Goal: Information Seeking & Learning: Learn about a topic

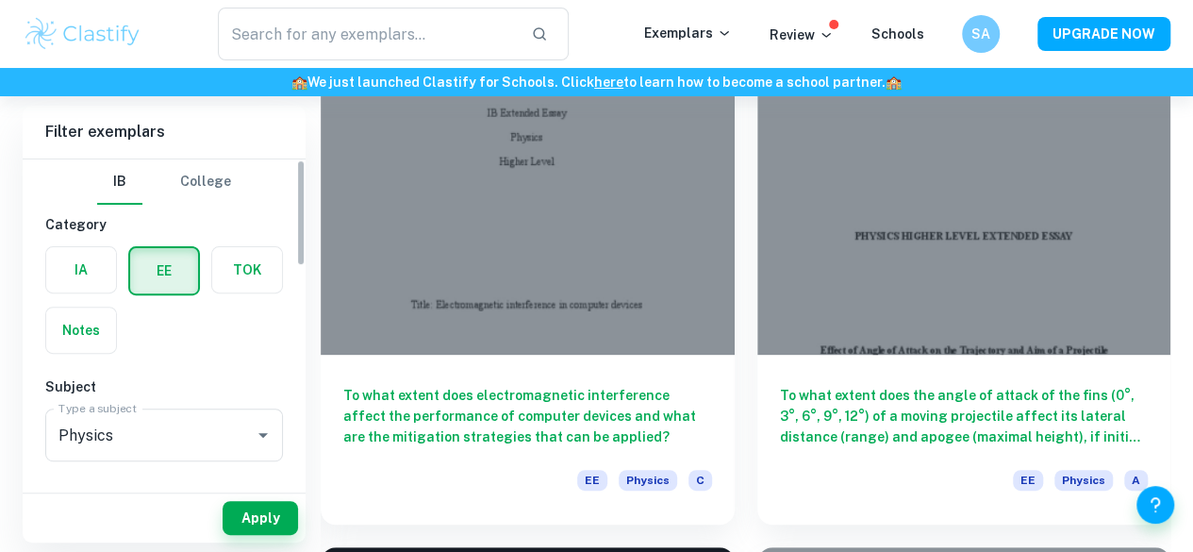
scroll to position [196, 0]
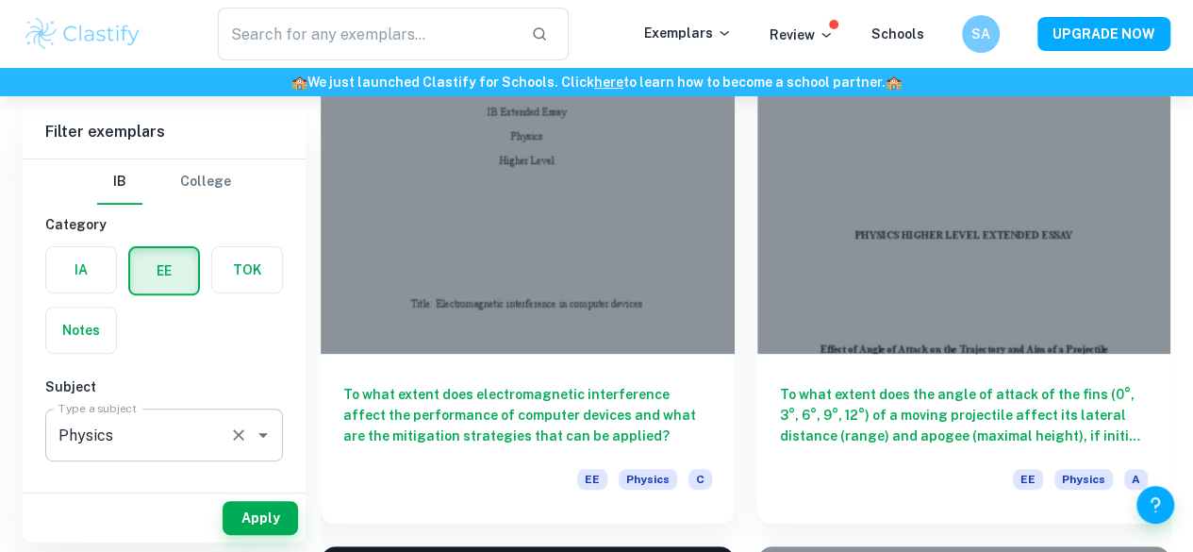
click at [132, 426] on input "Physics" at bounding box center [138, 435] width 168 height 36
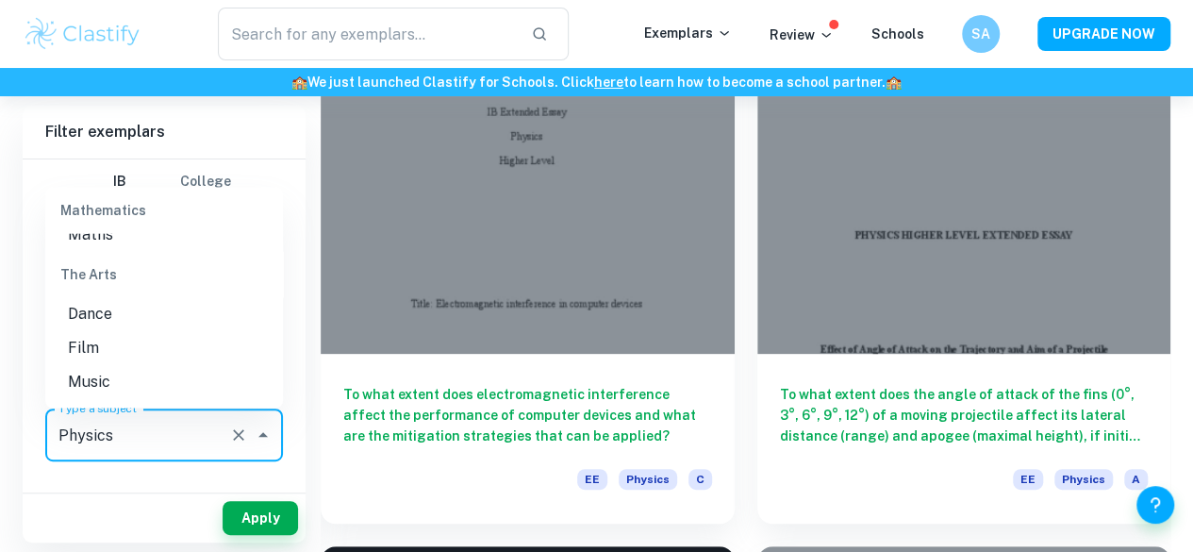
scroll to position [2411, 0]
click at [112, 250] on li "Maths" at bounding box center [164, 233] width 238 height 34
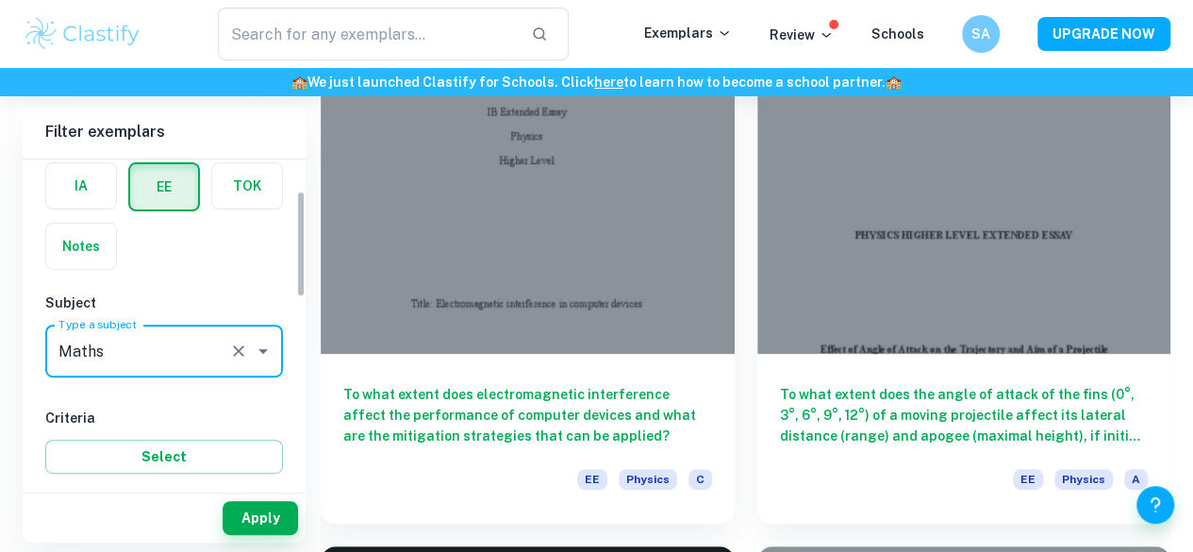
scroll to position [76, 0]
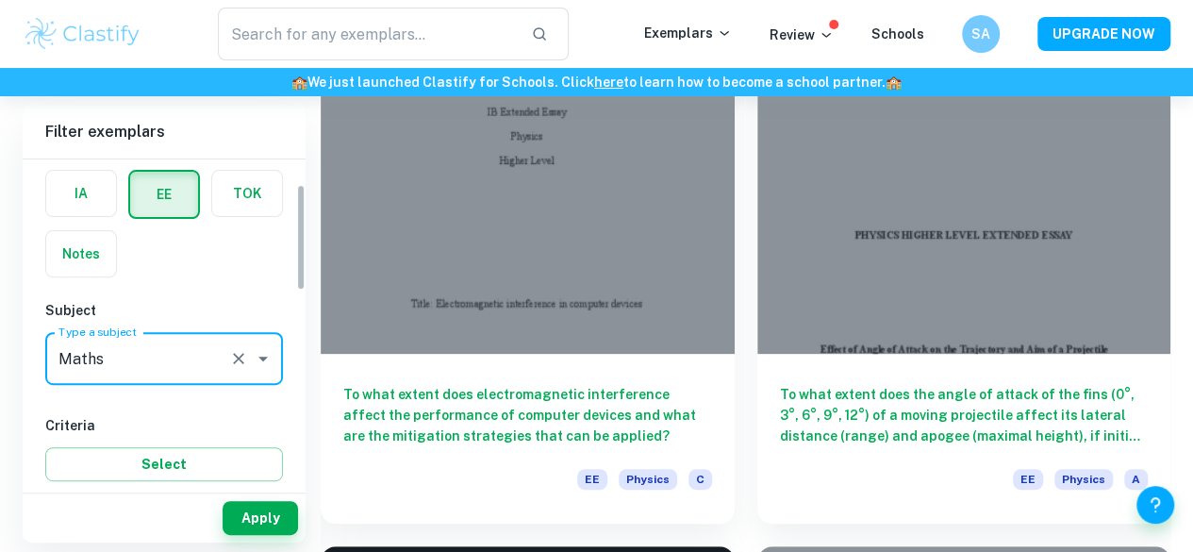
click at [81, 194] on label "button" at bounding box center [81, 193] width 70 height 45
click at [0, 0] on input "radio" at bounding box center [0, 0] width 0 height 0
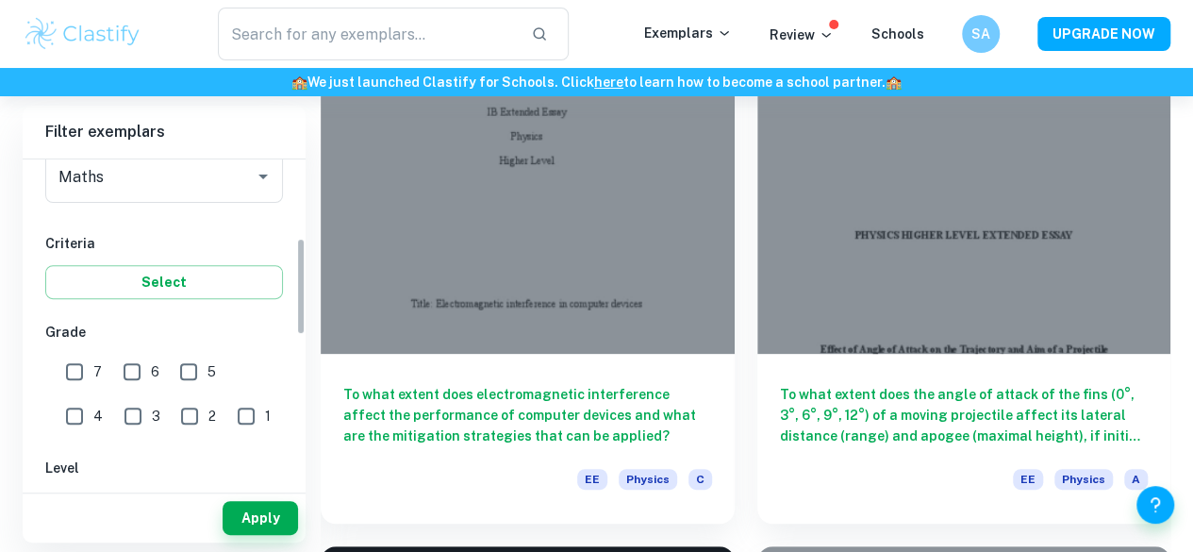
scroll to position [263, 0]
click at [74, 373] on input "7" at bounding box center [75, 367] width 38 height 38
checkbox input "true"
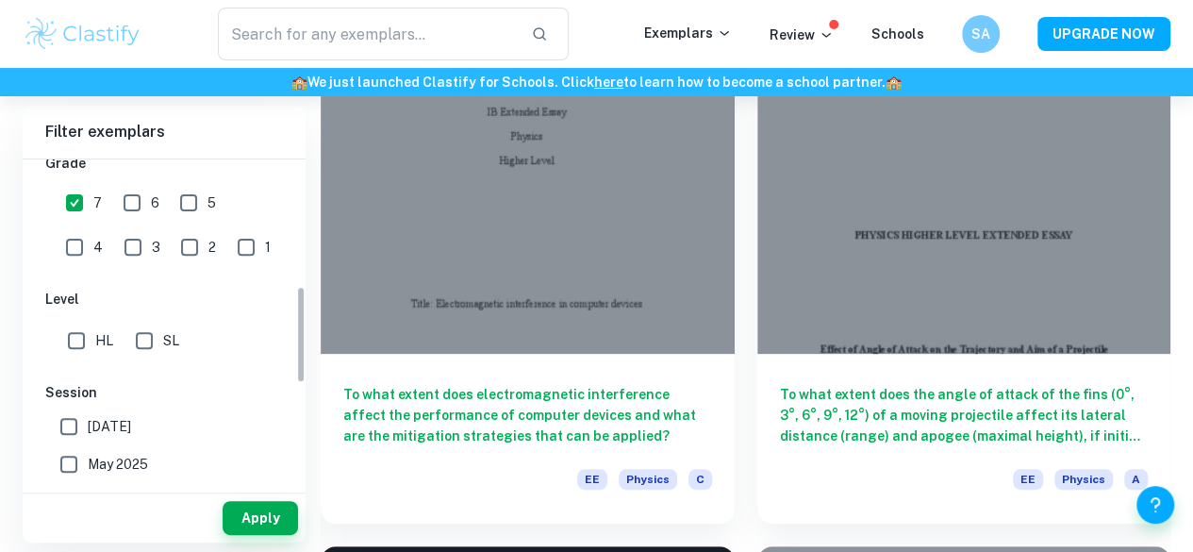
scroll to position [429, 0]
click at [73, 342] on input "HL" at bounding box center [77, 339] width 38 height 38
checkbox input "true"
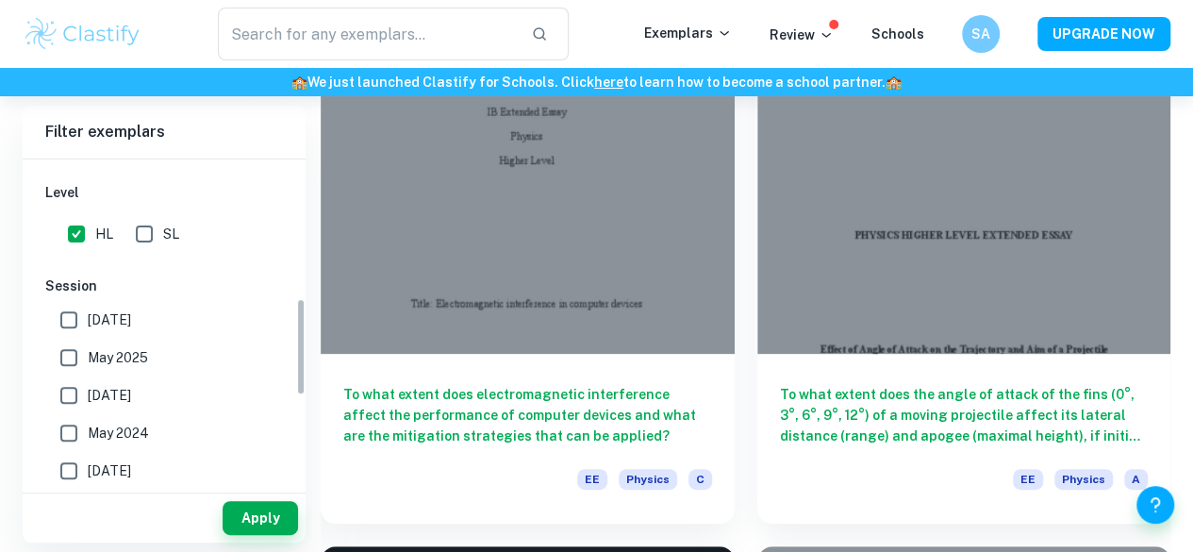
scroll to position [538, 0]
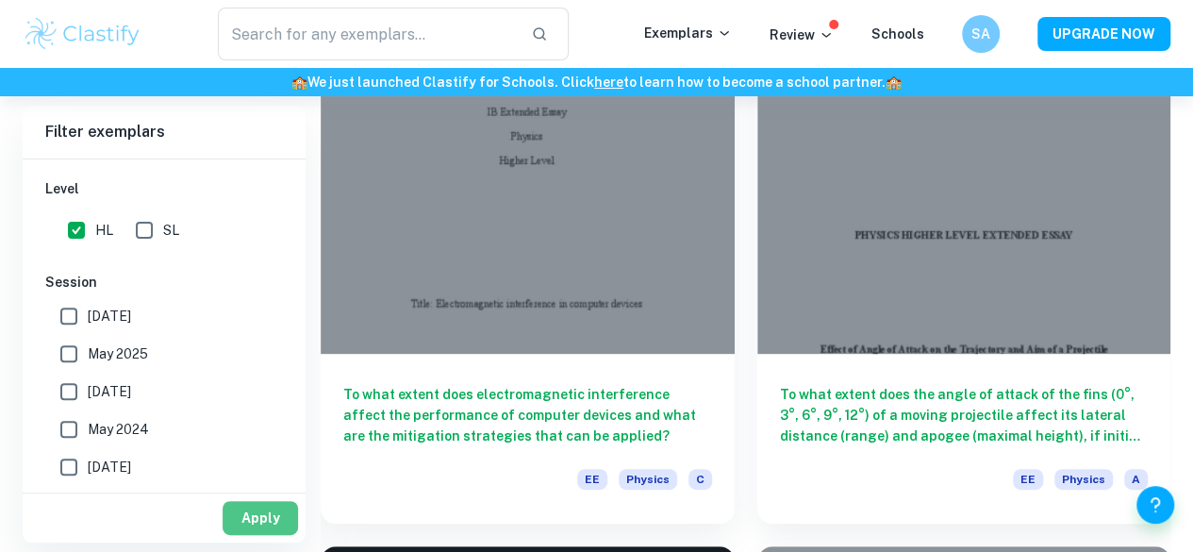
click at [253, 508] on button "Apply" at bounding box center [260, 518] width 75 height 34
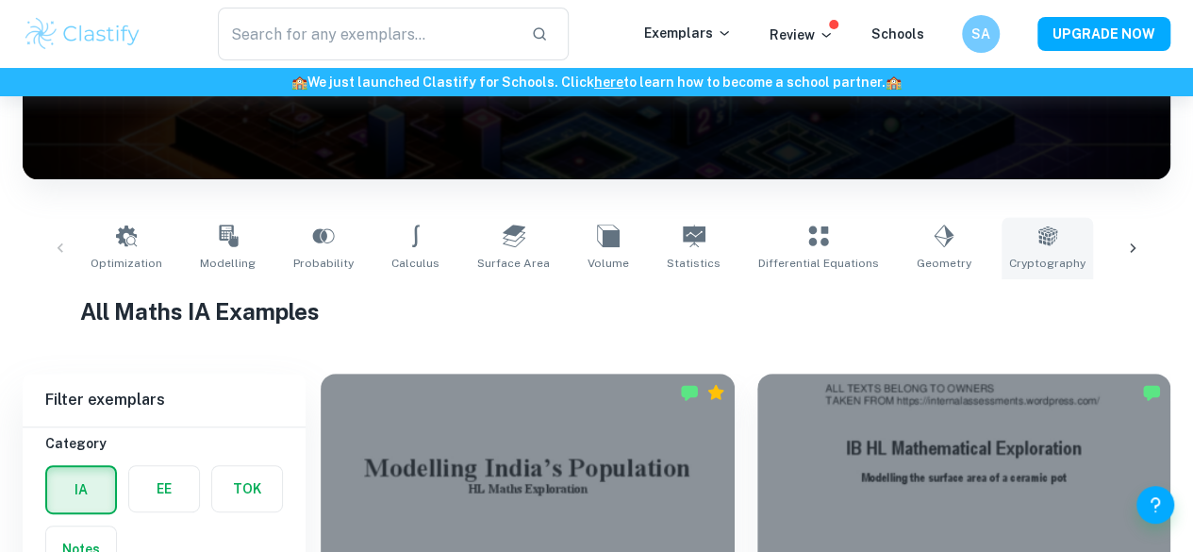
scroll to position [456, 0]
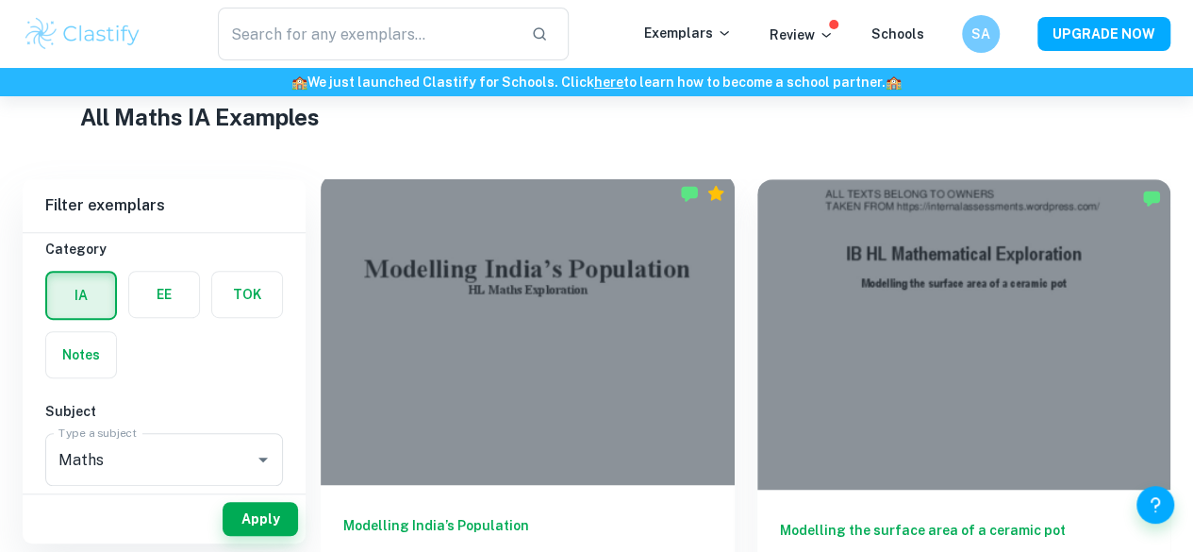
click at [487, 323] on div at bounding box center [528, 329] width 414 height 310
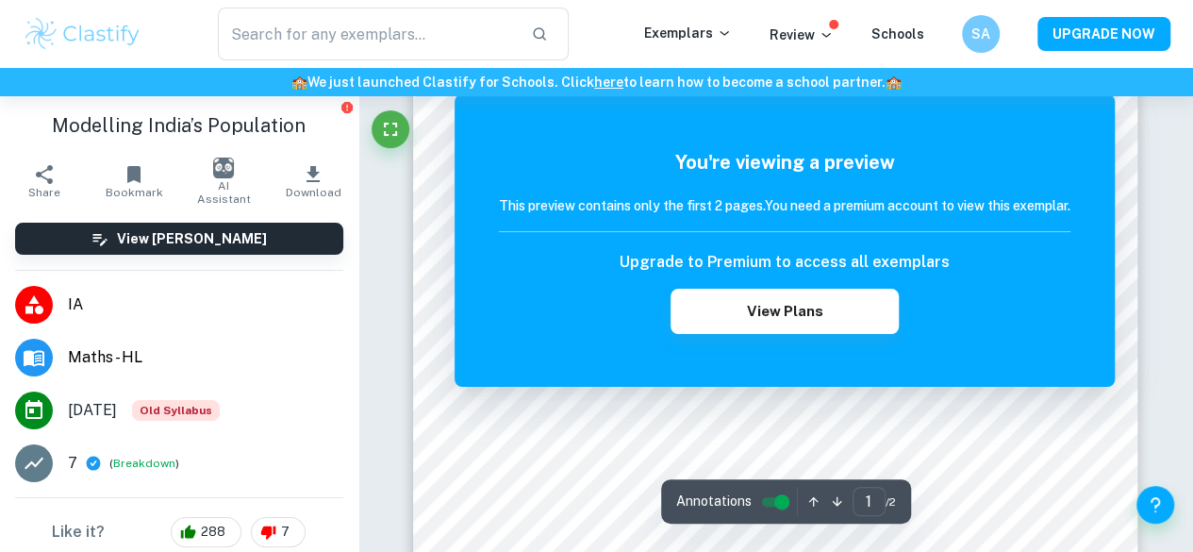
scroll to position [310, 0]
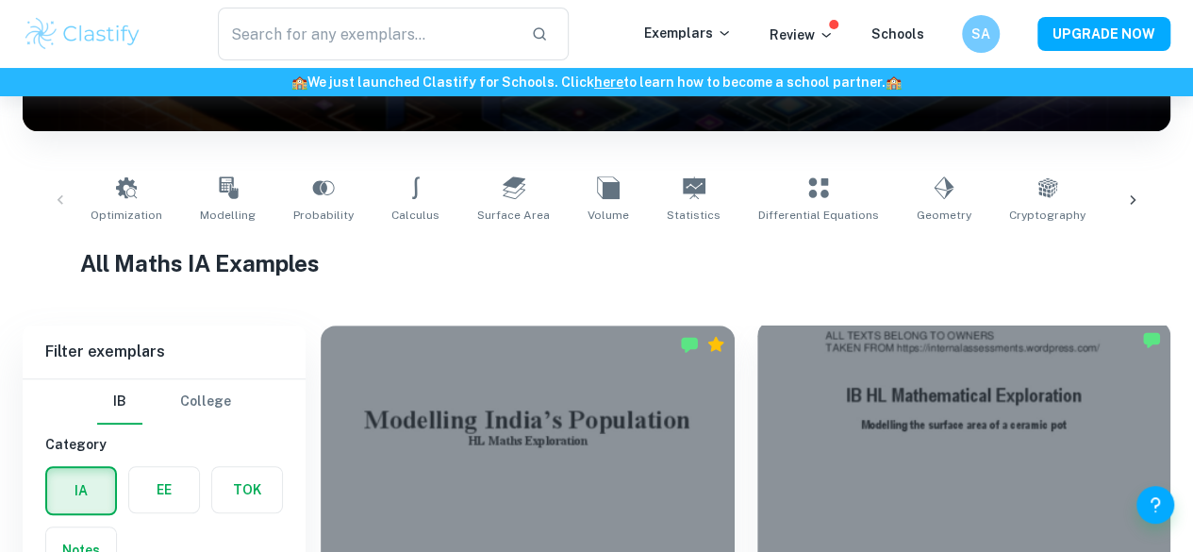
scroll to position [625, 0]
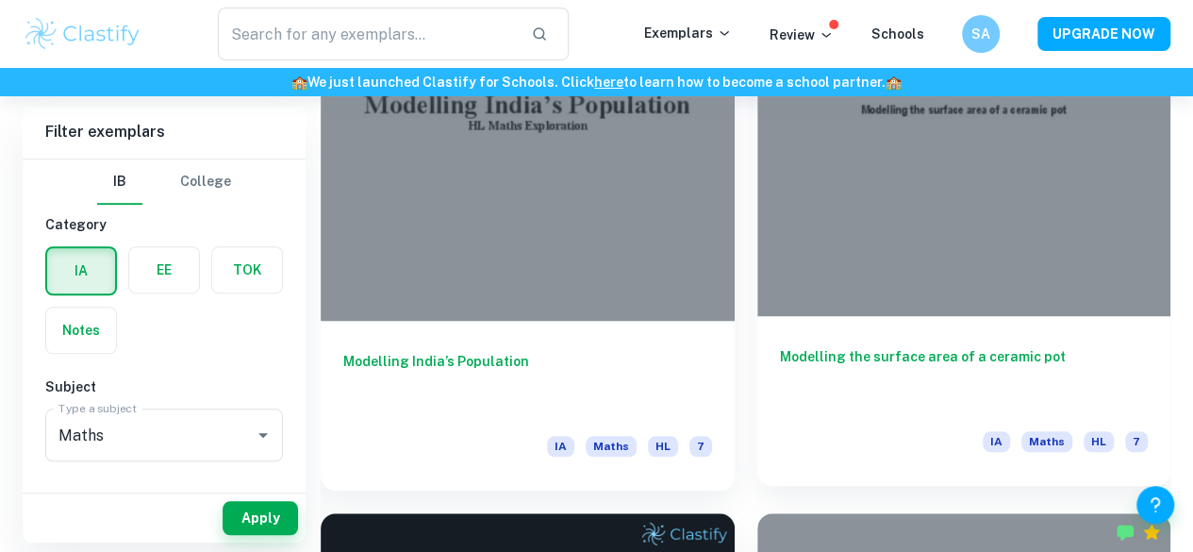
click at [757, 180] on div at bounding box center [964, 161] width 414 height 310
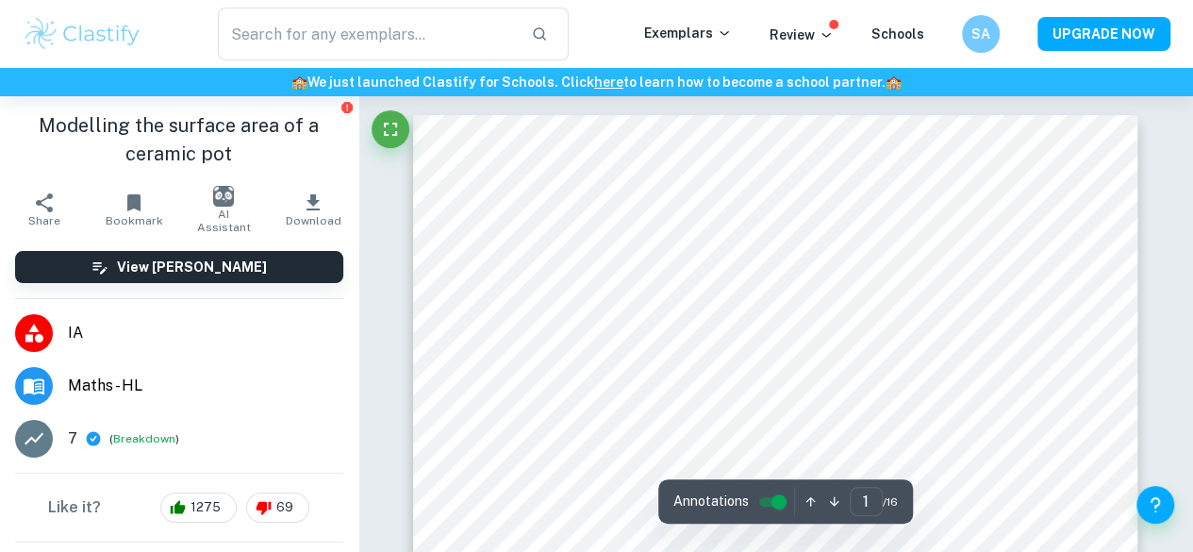
scroll to position [34, 0]
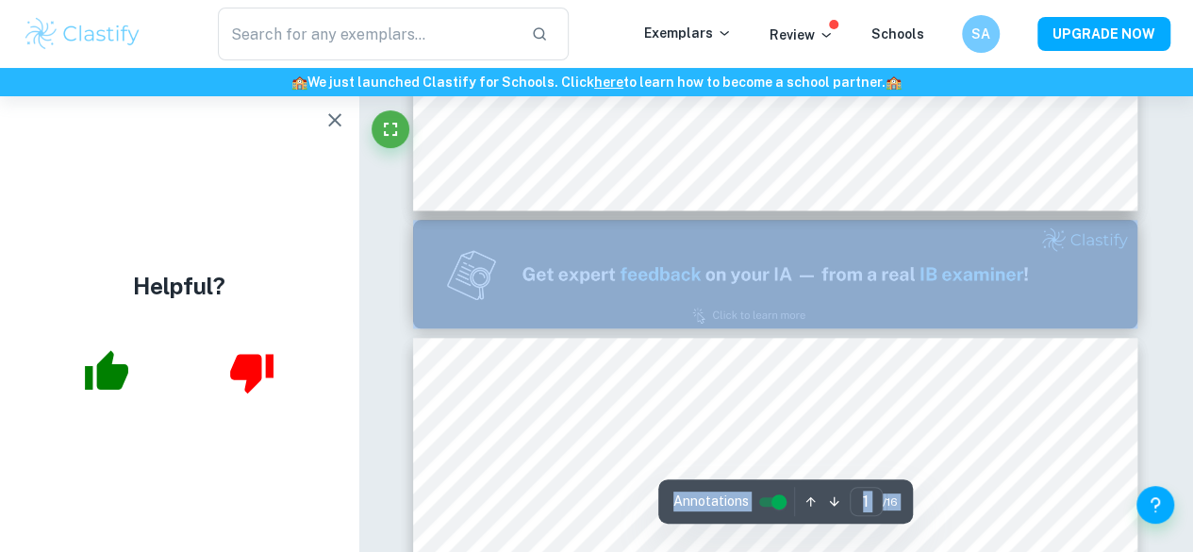
scroll to position [930, 0]
click at [649, 250] on img at bounding box center [775, 273] width 724 height 108
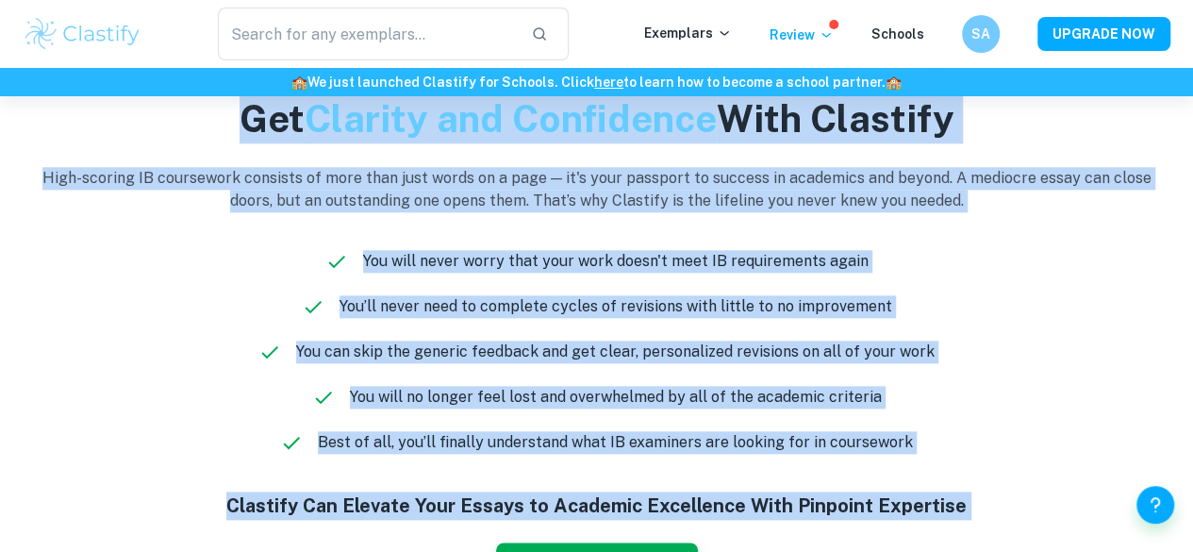
scroll to position [248, 0]
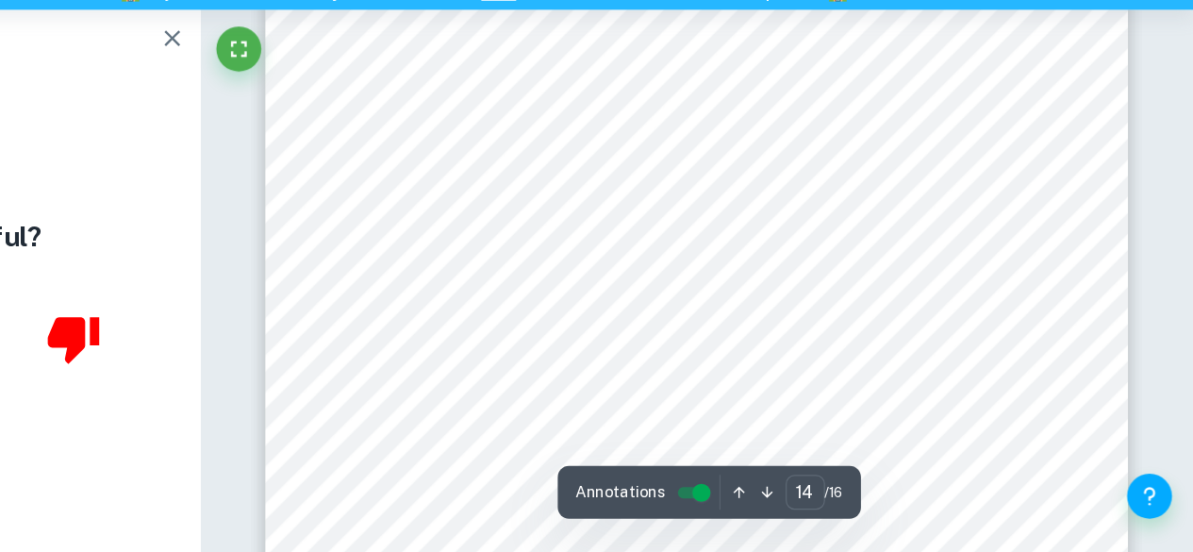
scroll to position [14054, 0]
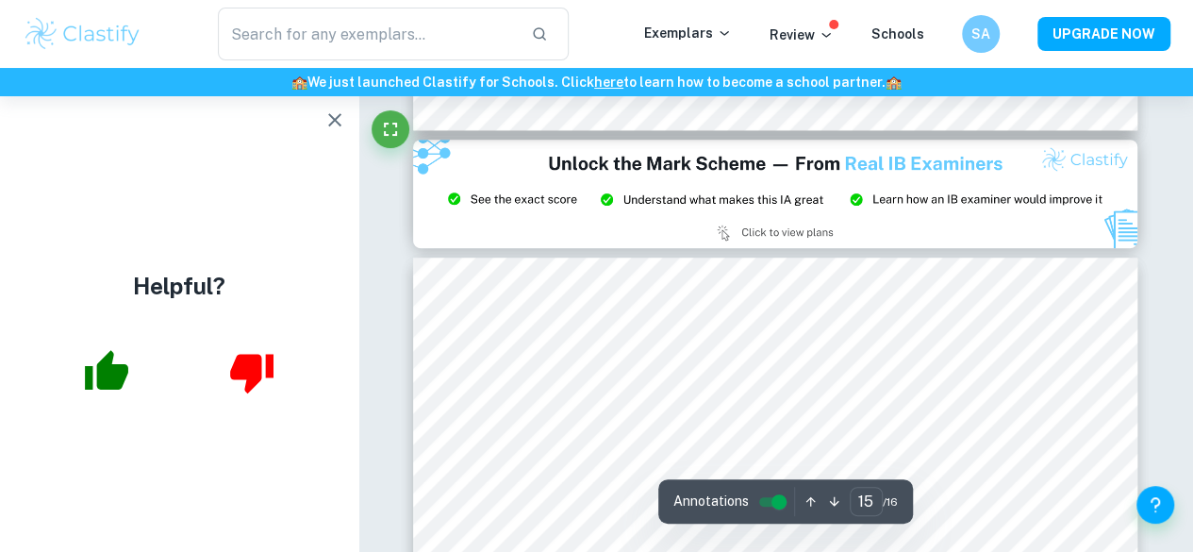
type input "14"
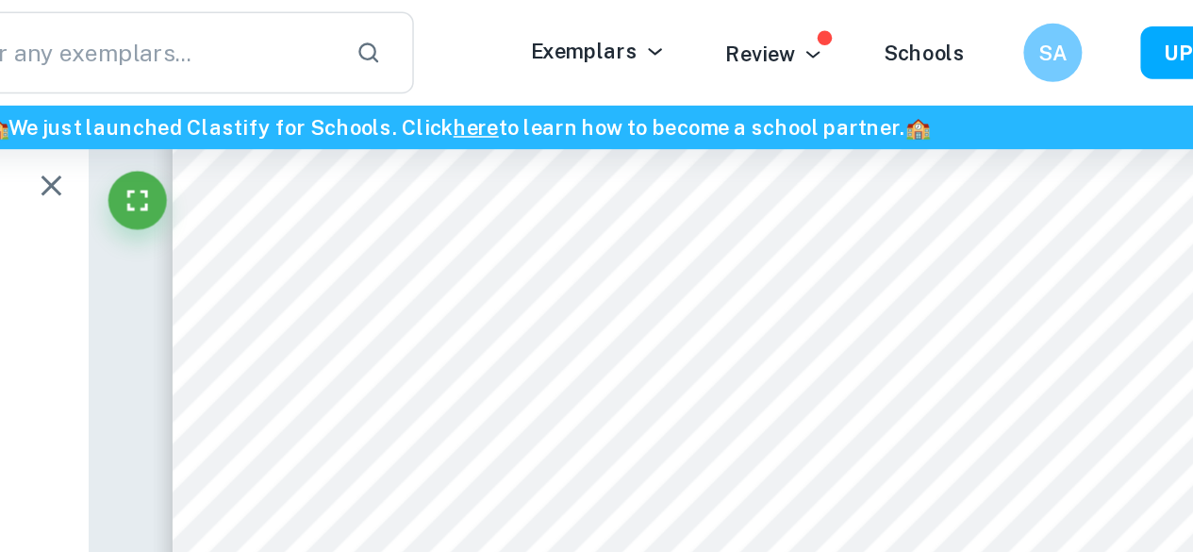
scroll to position [14243, 0]
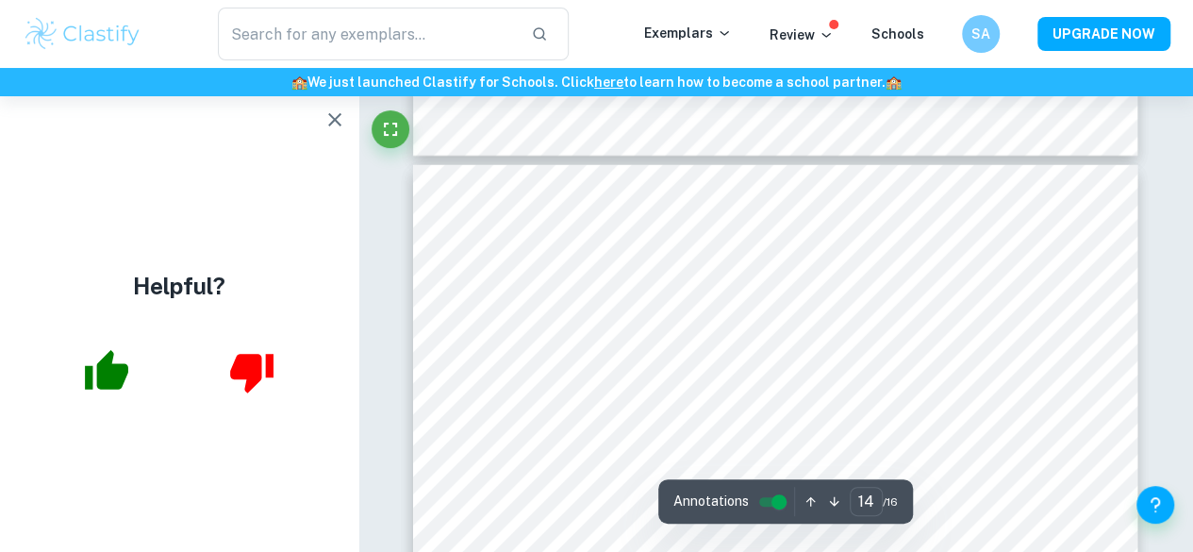
scroll to position [13740, 0]
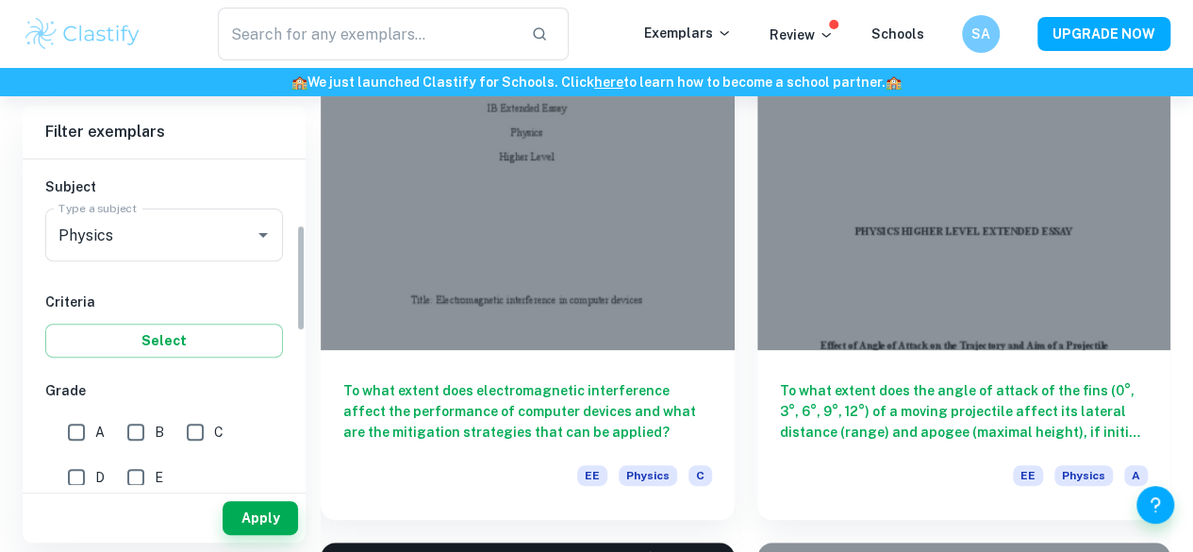
scroll to position [200, 0]
click at [83, 443] on input "A" at bounding box center [77, 432] width 38 height 38
checkbox input "true"
click at [232, 519] on button "Apply" at bounding box center [260, 518] width 75 height 34
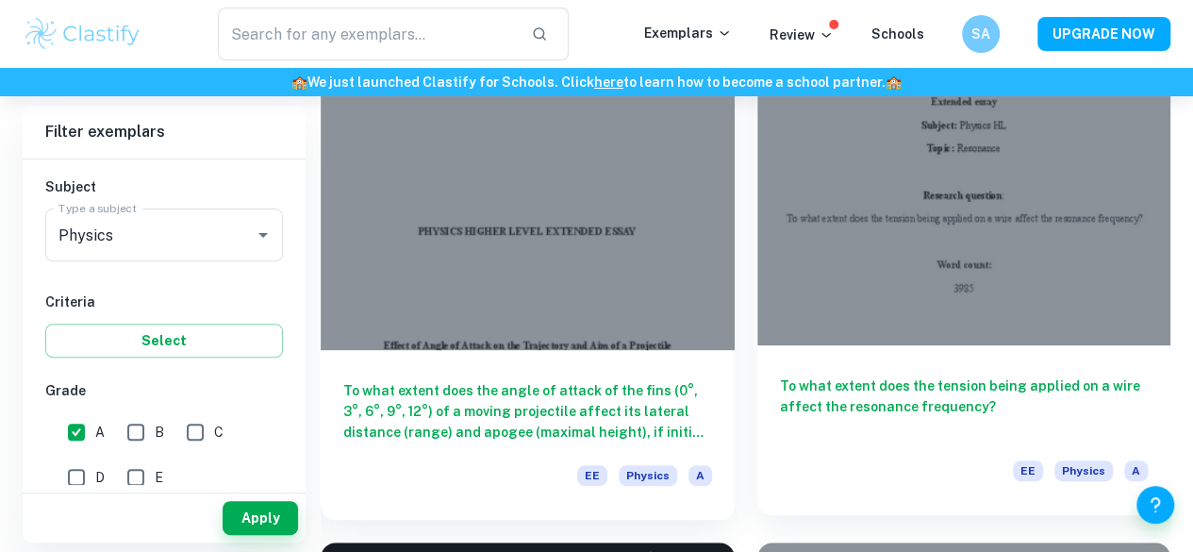
click at [757, 141] on div at bounding box center [964, 190] width 414 height 310
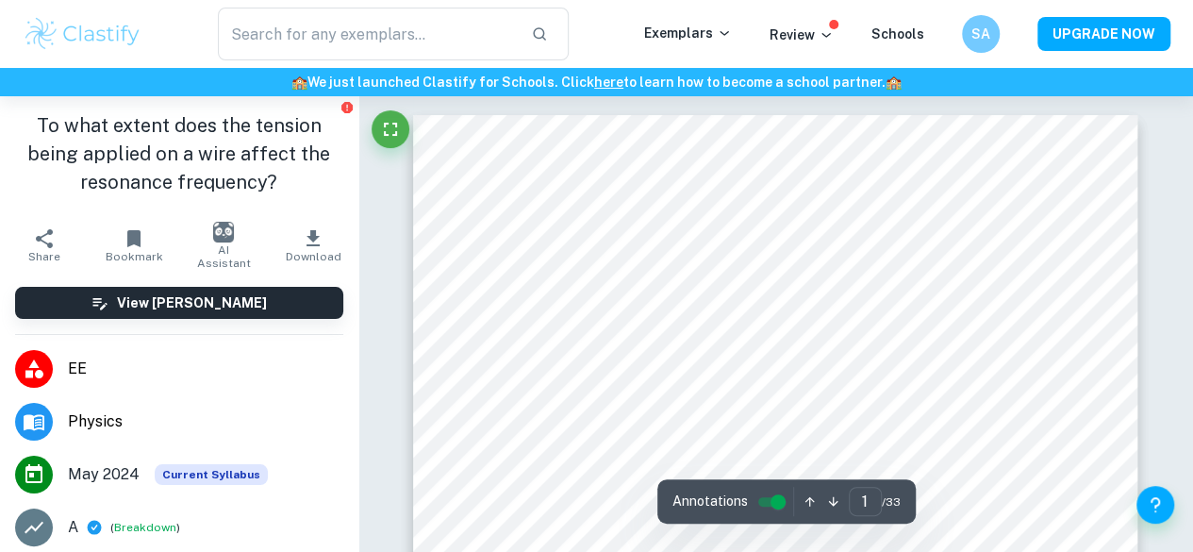
scroll to position [245, 0]
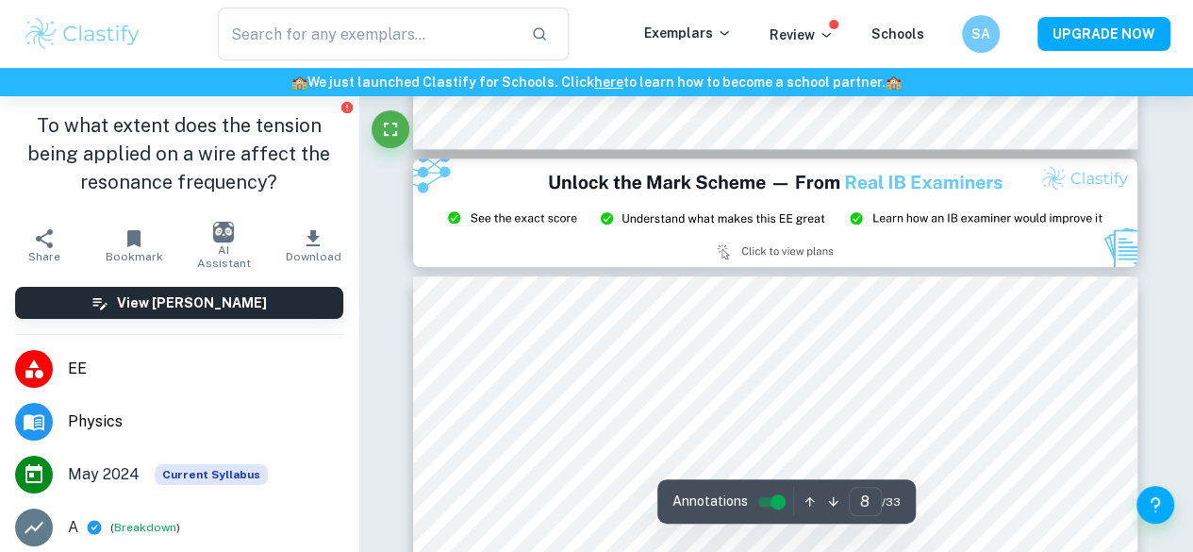
type input "9"
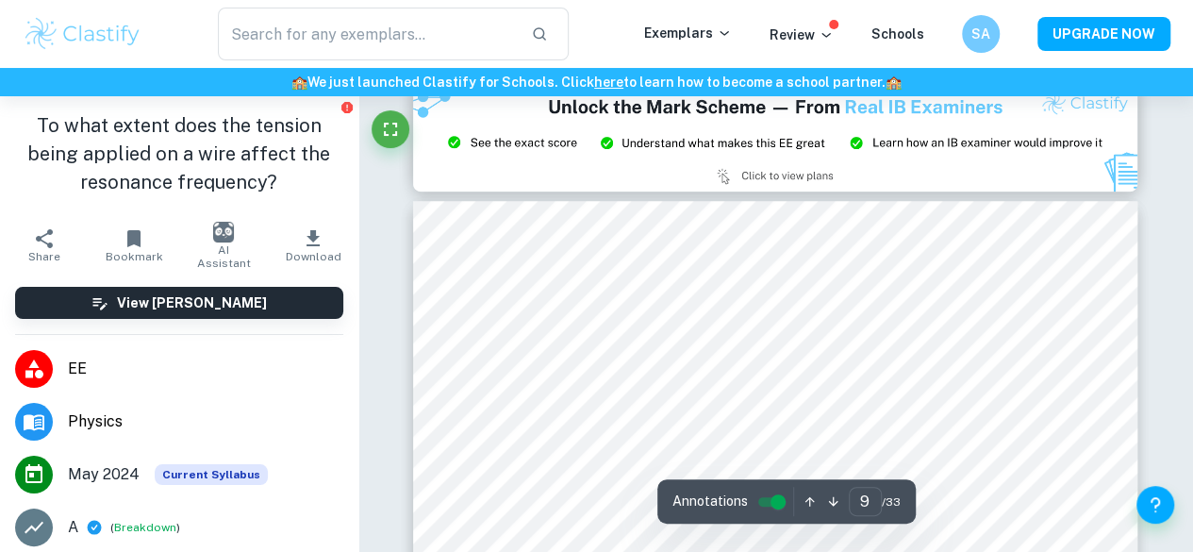
scroll to position [7719, 0]
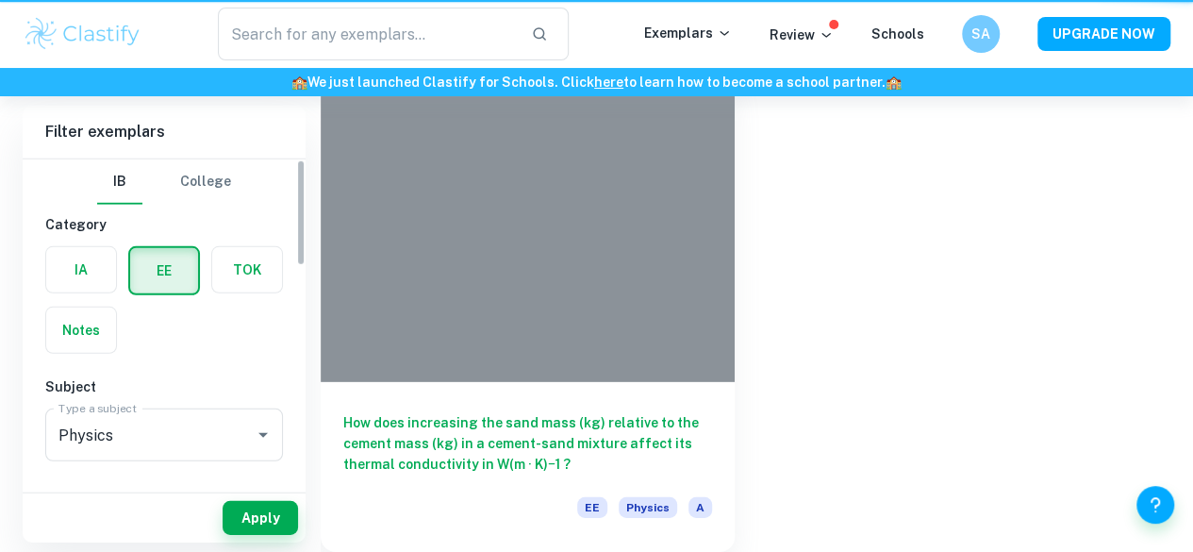
click at [81, 268] on label "button" at bounding box center [81, 269] width 70 height 45
click at [0, 0] on input "radio" at bounding box center [0, 0] width 0 height 0
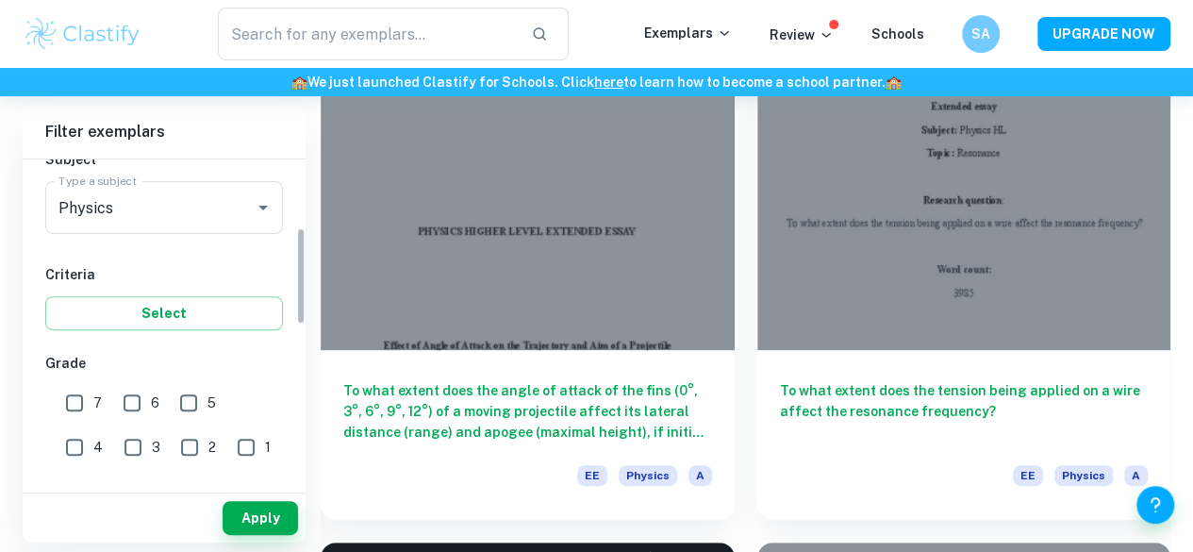
scroll to position [228, 0]
click at [68, 403] on input "7" at bounding box center [75, 402] width 38 height 38
checkbox input "true"
click at [242, 508] on button "Apply" at bounding box center [260, 518] width 75 height 34
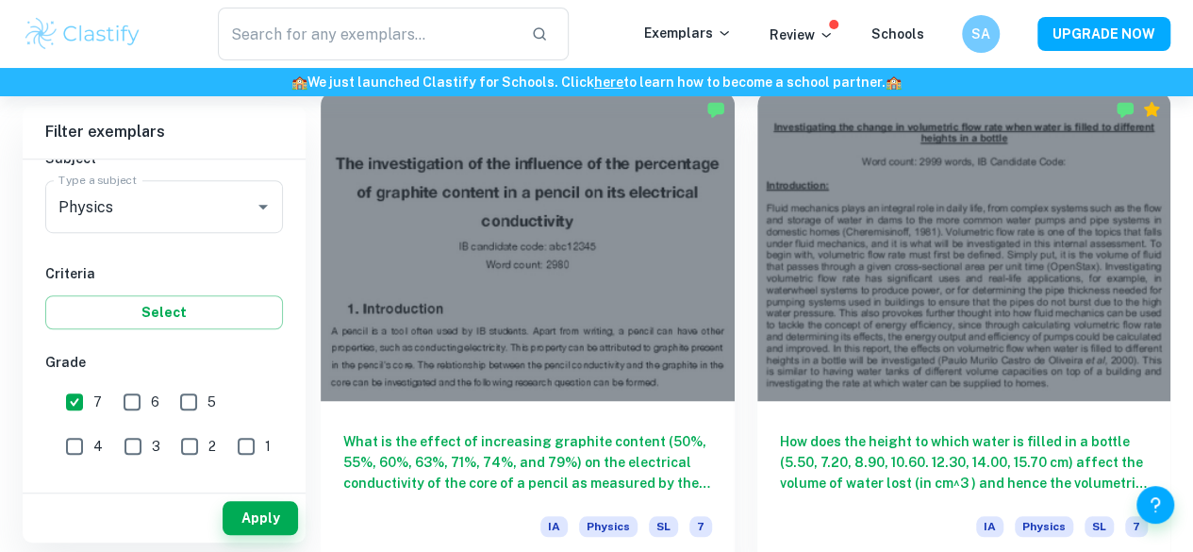
scroll to position [556, 0]
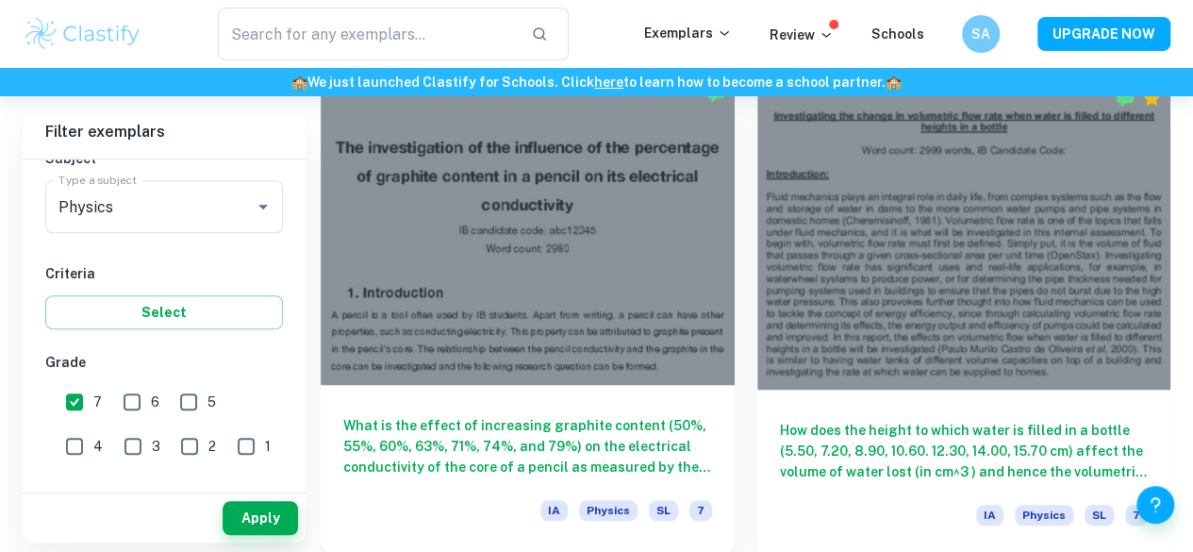
click at [532, 207] on div at bounding box center [528, 230] width 414 height 310
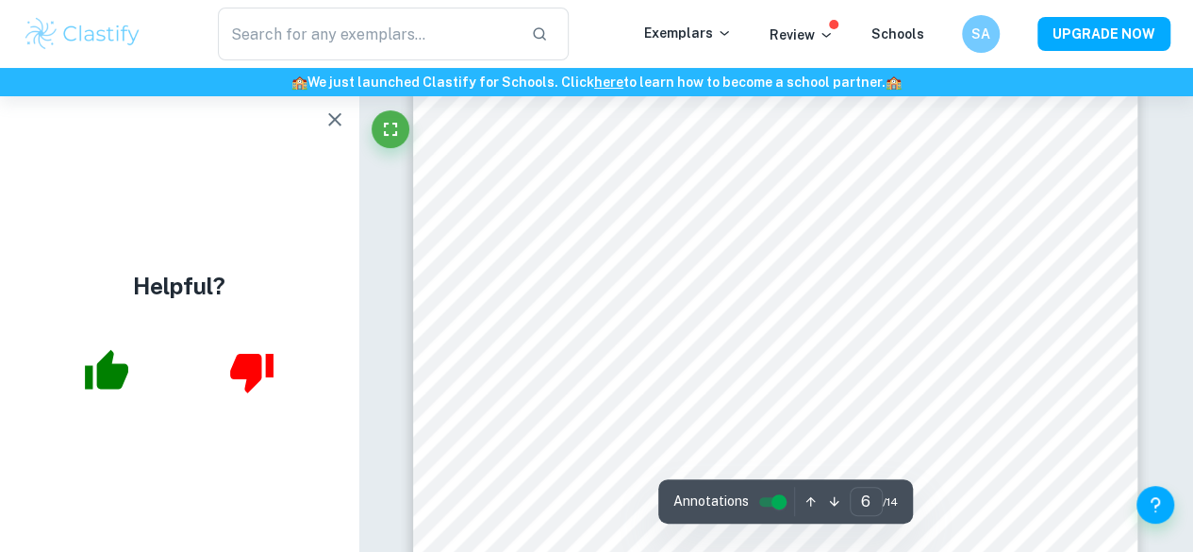
scroll to position [5716, 0]
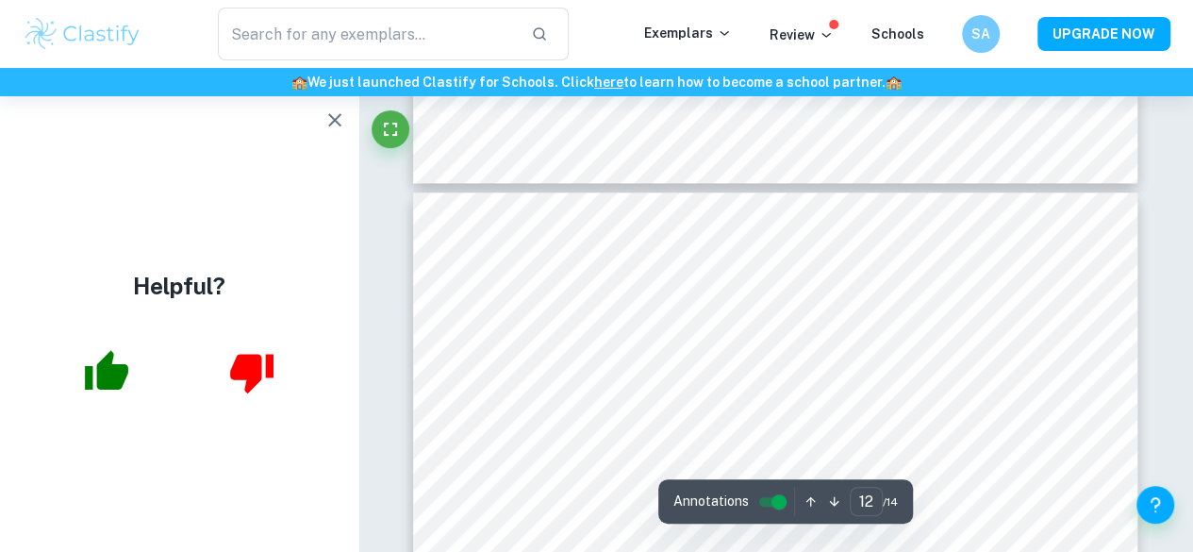
type input "11"
